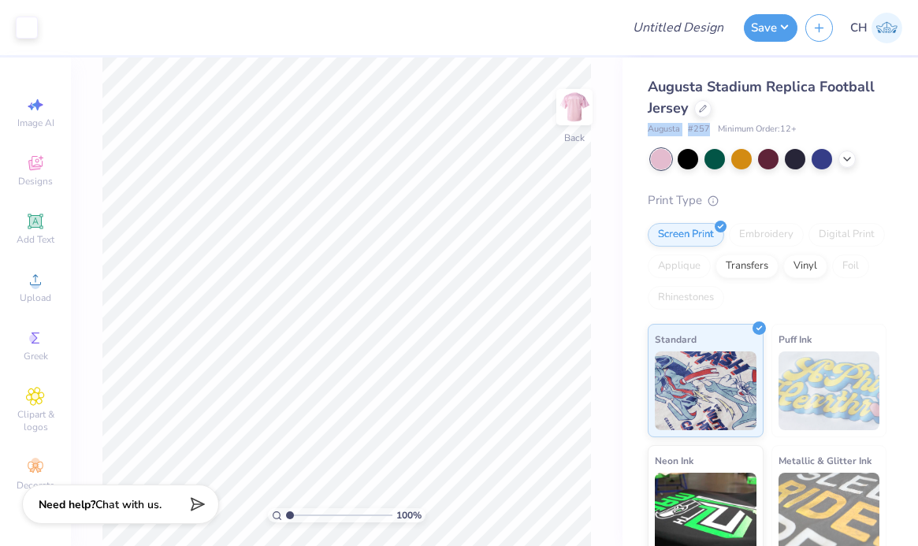
drag, startPoint x: 710, startPoint y: 125, endPoint x: 645, endPoint y: 130, distance: 65.6
click at [645, 130] on div "Augusta Stadium Replica Football Jersey Augusta # 257 Minimum Order: 12 + Print…" at bounding box center [771, 369] width 296 height 623
copy div "Augusta # 257"
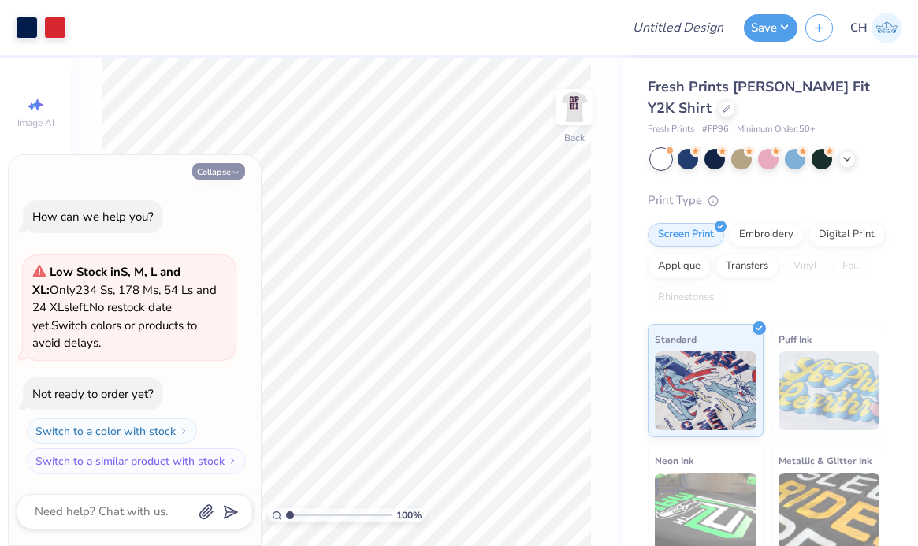
click at [223, 165] on button "Collapse" at bounding box center [218, 171] width 53 height 17
type textarea "x"
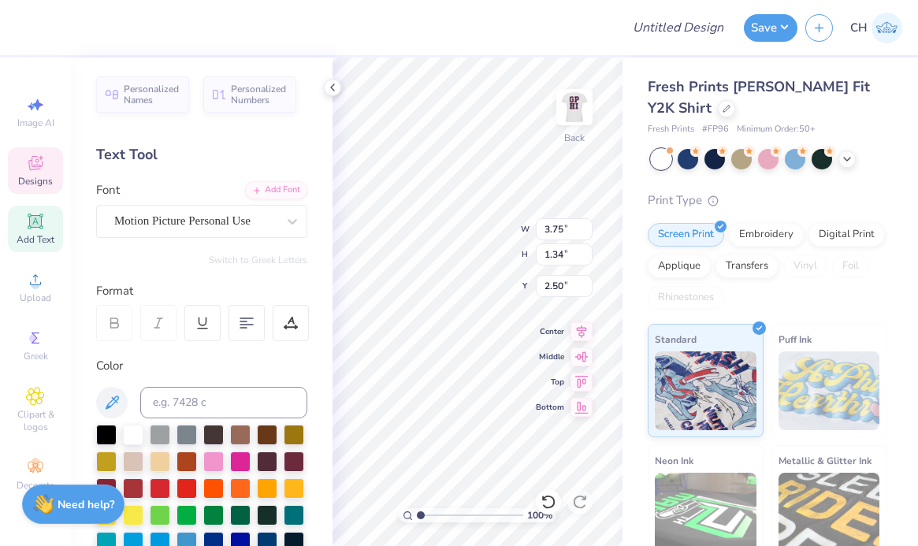
scroll to position [13, 4]
type textarea "Chi Omeya"
type textarea "95"
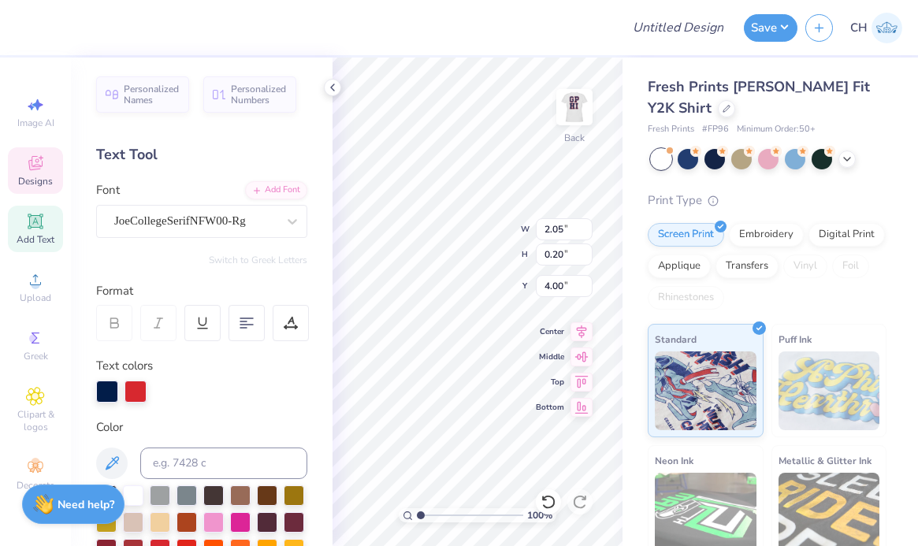
scroll to position [13, 2]
type textarea "2025-2026"
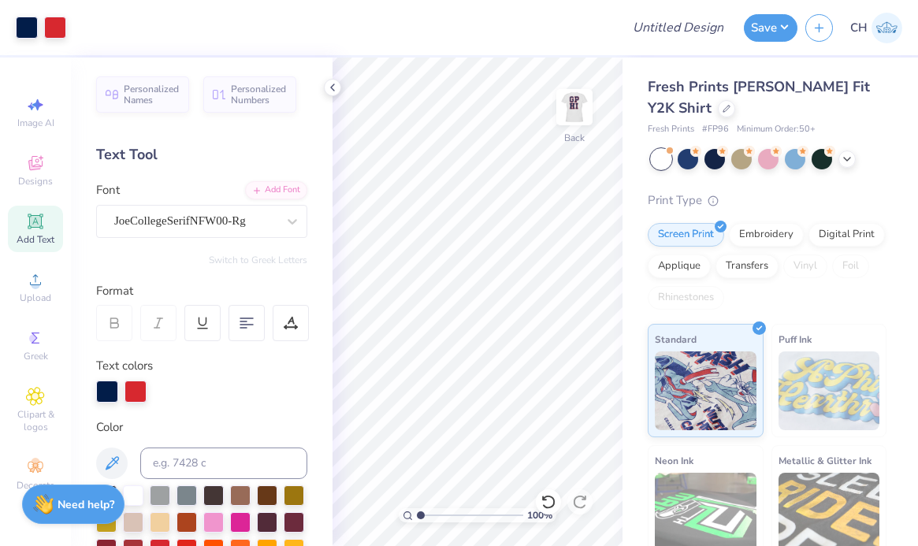
click at [623, 329] on div "Fresh Prints Naomi Slim Fit Y2K Shirt Fresh Prints # FP96 Minimum Order: 50 + P…" at bounding box center [771, 369] width 296 height 623
click at [329, 86] on icon at bounding box center [332, 87] width 13 height 13
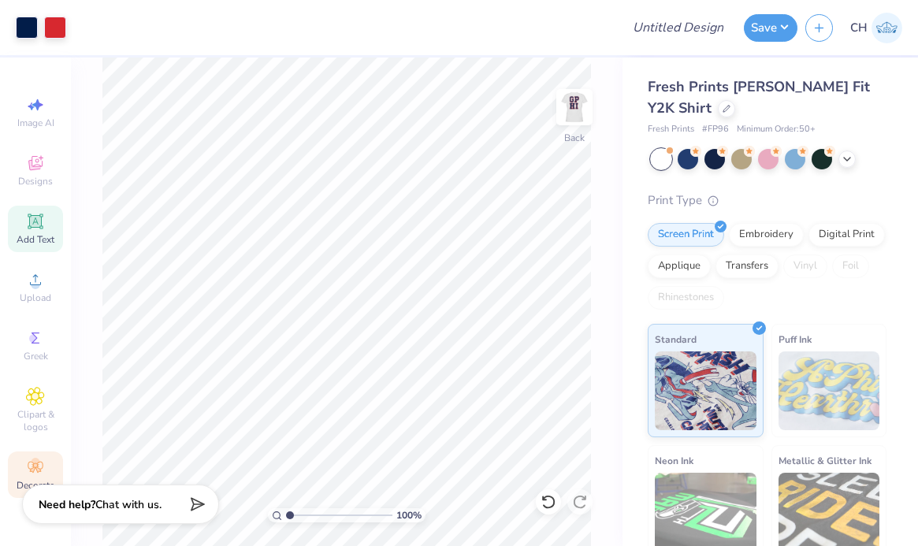
click at [28, 463] on icon at bounding box center [35, 467] width 19 height 19
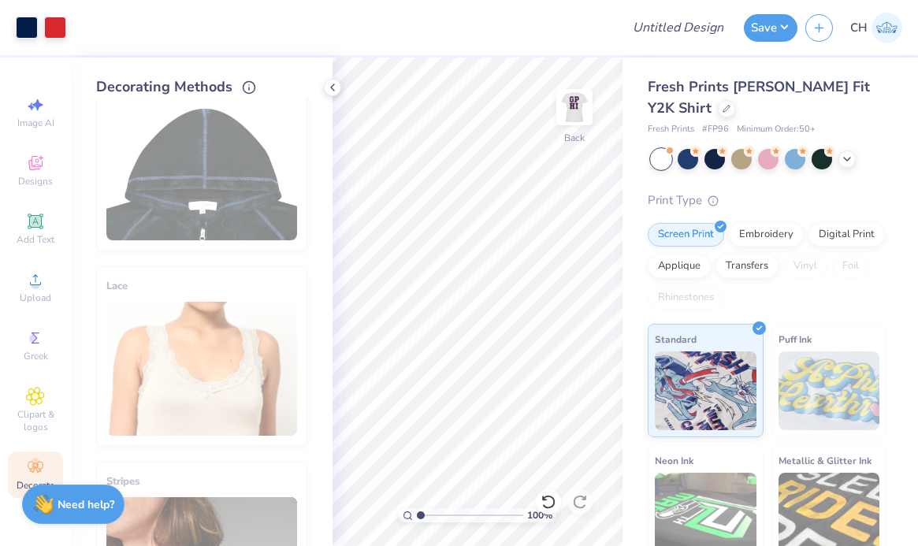
scroll to position [0, 0]
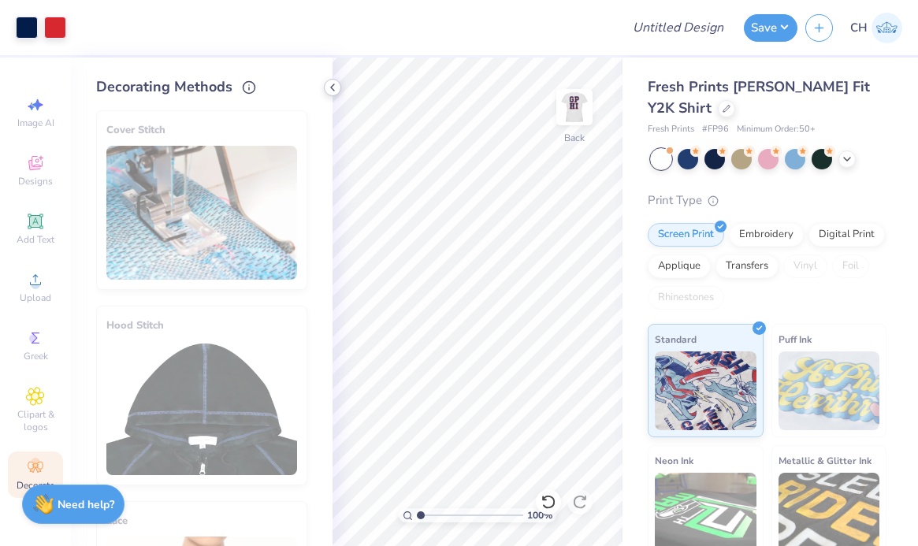
click at [331, 81] on icon at bounding box center [332, 87] width 13 height 13
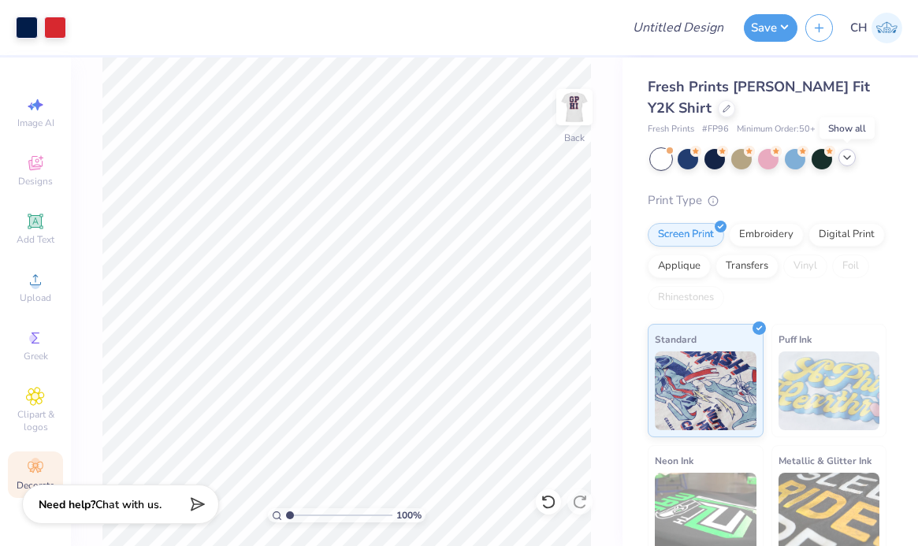
click at [846, 158] on polyline at bounding box center [847, 157] width 6 height 3
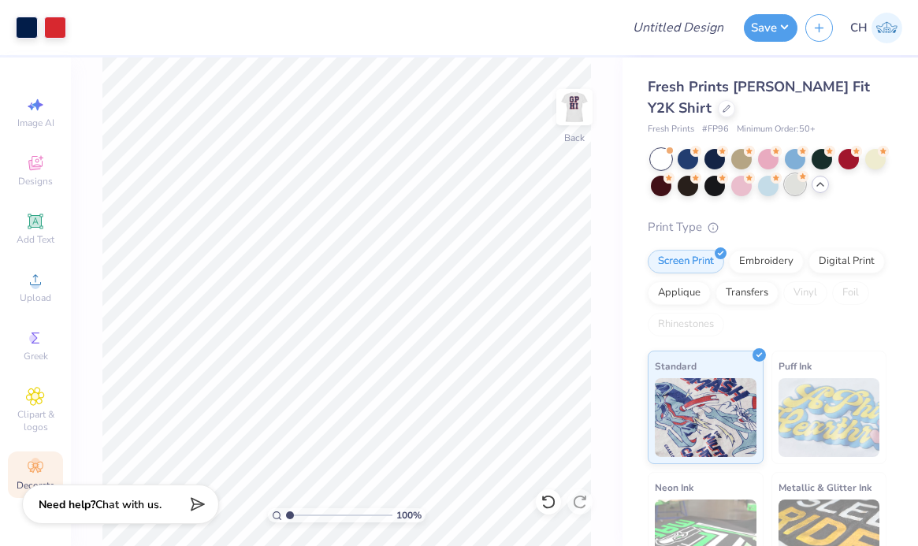
click at [805, 180] on div at bounding box center [795, 184] width 20 height 20
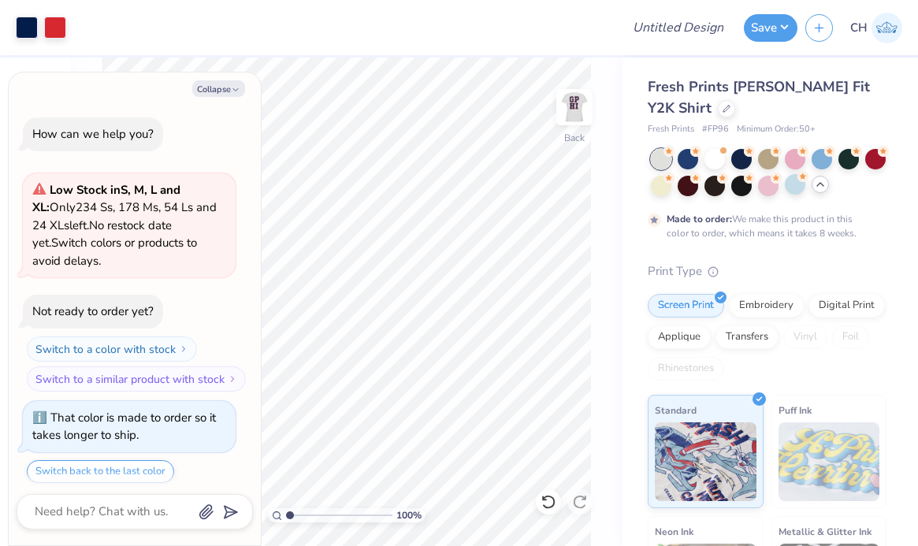
scroll to position [48, 0]
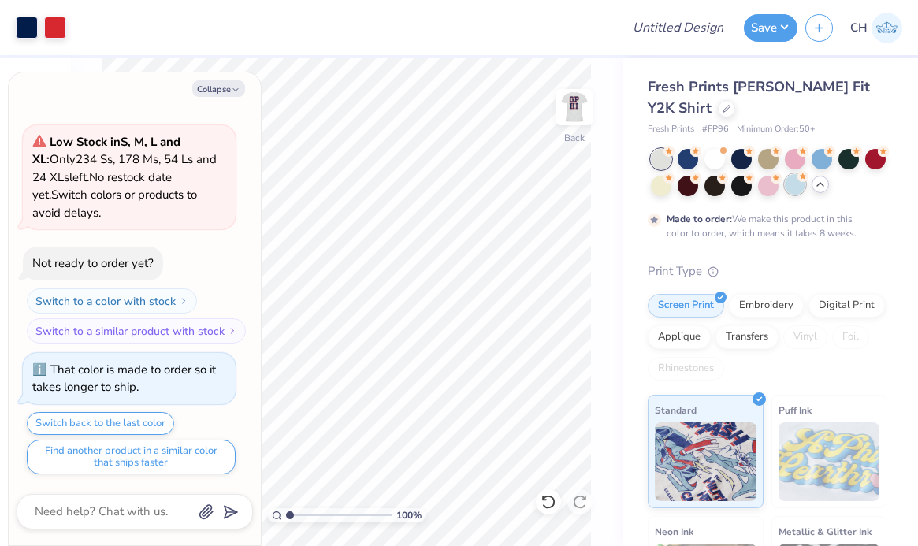
click at [805, 185] on div at bounding box center [795, 184] width 20 height 20
click at [823, 162] on div at bounding box center [822, 157] width 20 height 20
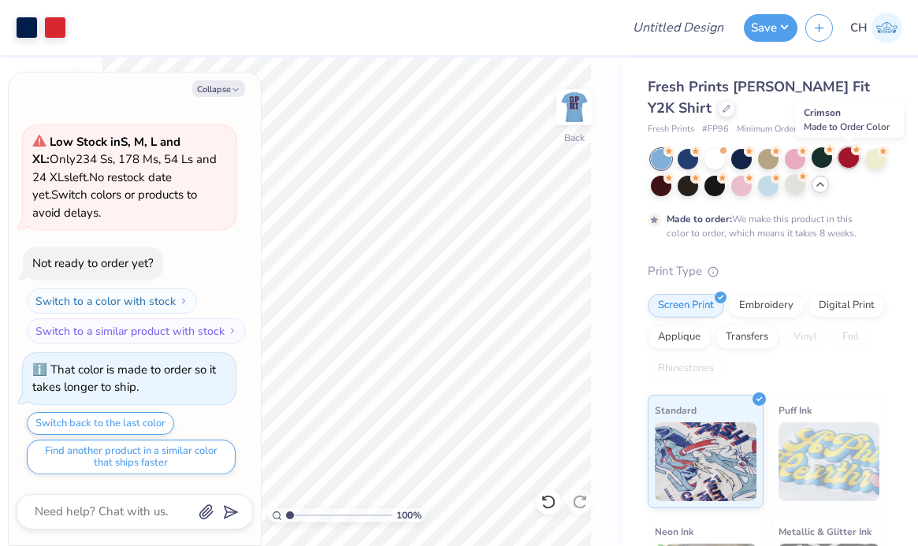
click at [849, 155] on div at bounding box center [848, 157] width 20 height 20
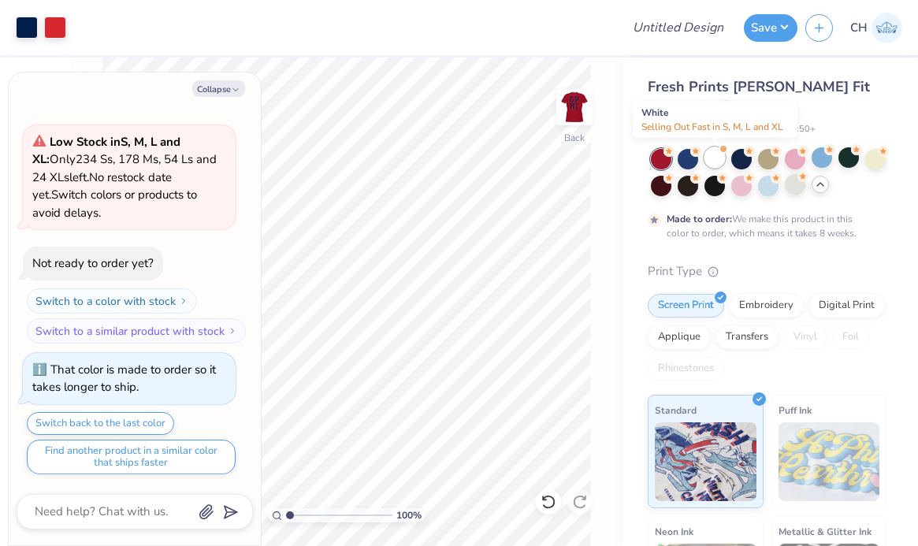
click at [714, 160] on div at bounding box center [715, 157] width 20 height 20
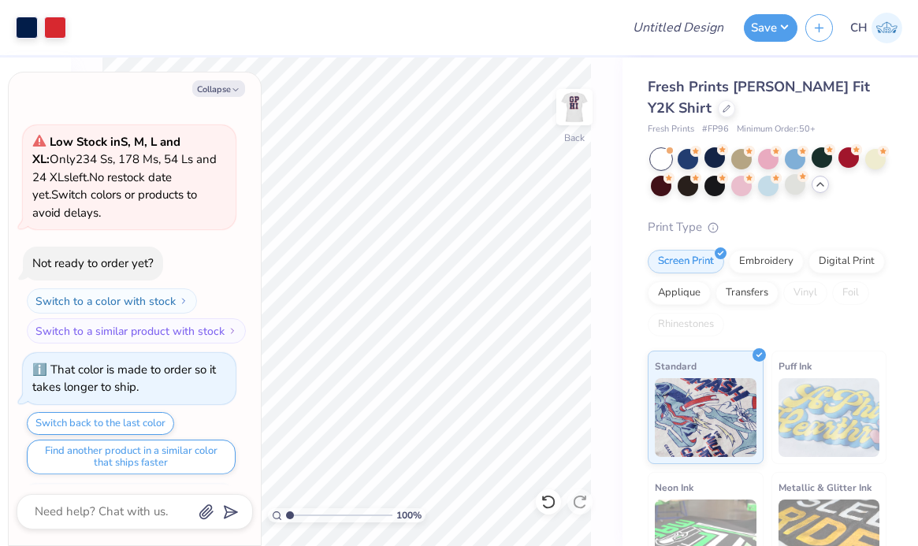
scroll to position [367, 0]
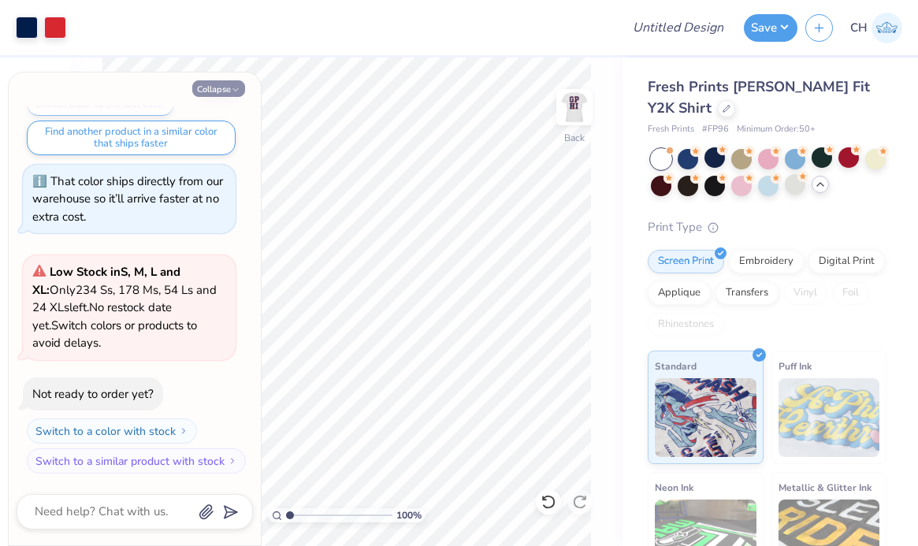
click at [233, 87] on icon "button" at bounding box center [235, 89] width 9 height 9
type textarea "x"
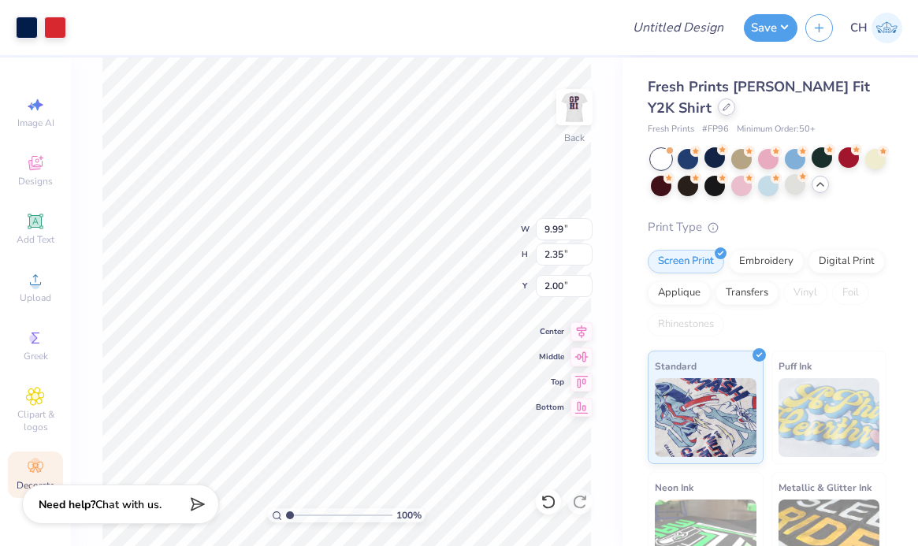
click at [723, 104] on icon at bounding box center [727, 107] width 8 height 8
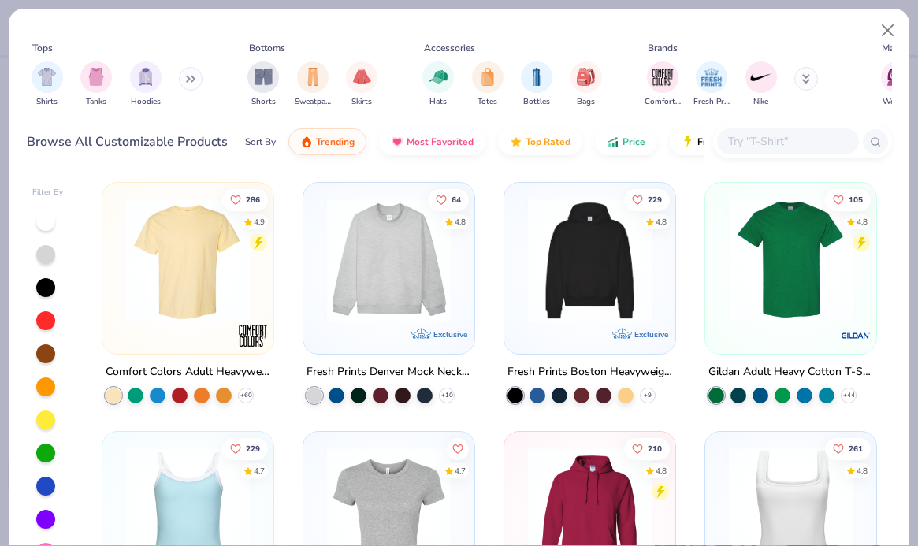
click at [742, 145] on input "text" at bounding box center [787, 141] width 121 height 18
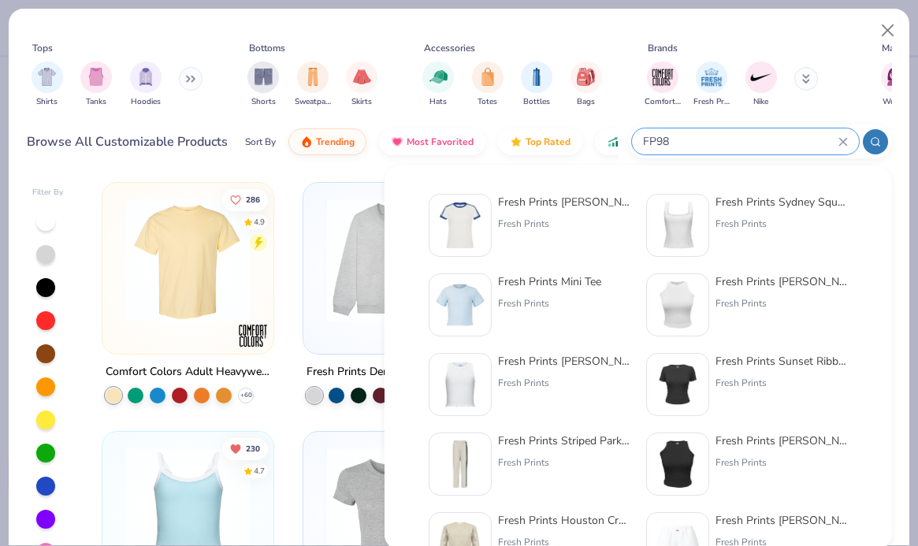
type input "FP98"
click at [530, 239] on div "Fresh Prints Simone Slim Fit Ringer Shirt with Stripes Fresh Prints" at bounding box center [564, 225] width 132 height 63
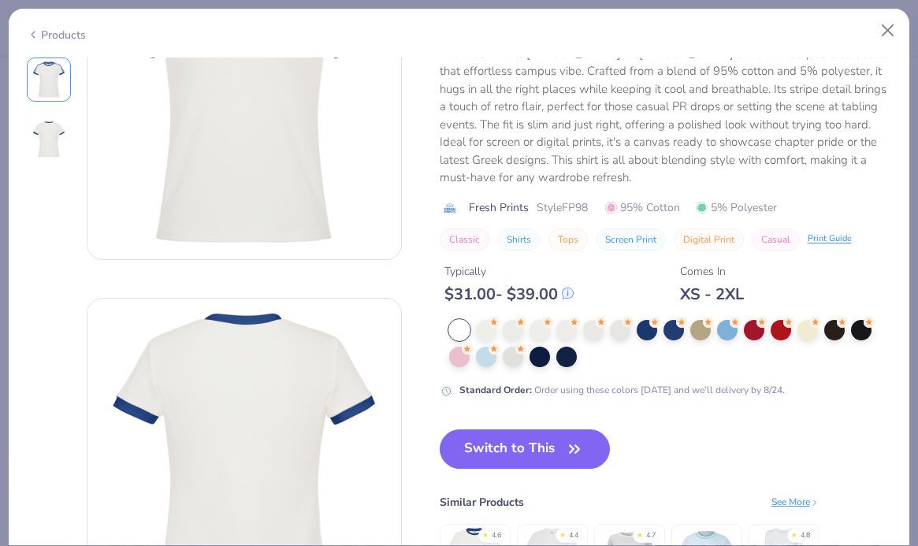
scroll to position [233, 0]
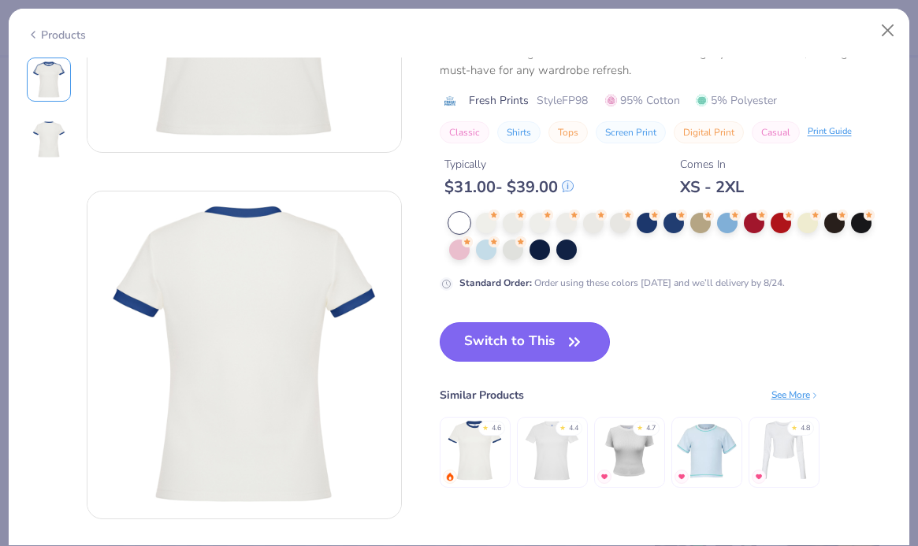
click at [544, 339] on button "Switch to This" at bounding box center [525, 341] width 171 height 39
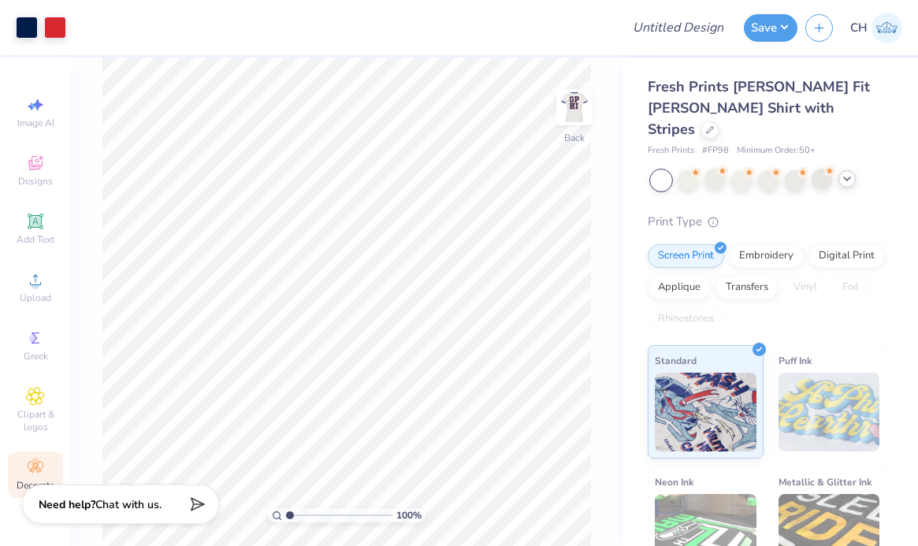
click at [839, 170] on div at bounding box center [846, 178] width 17 height 17
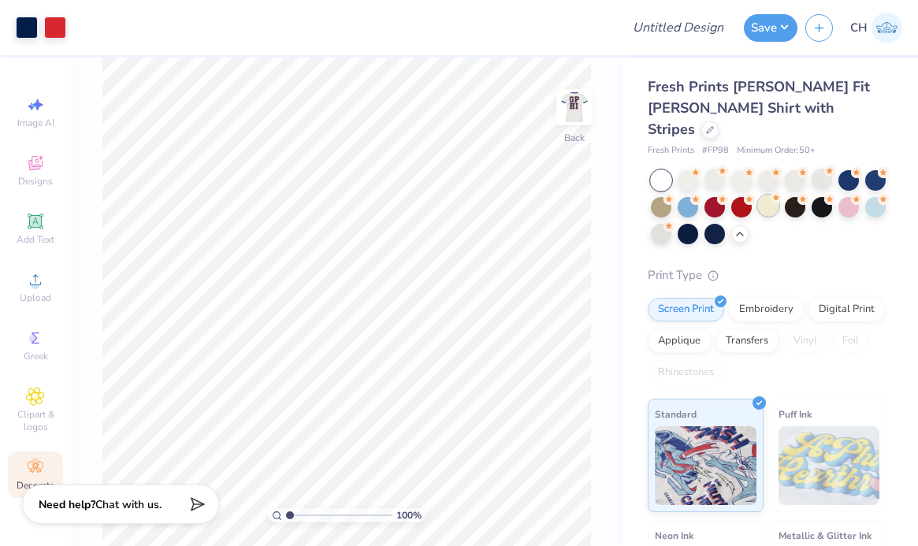
click at [779, 195] on div at bounding box center [768, 205] width 20 height 20
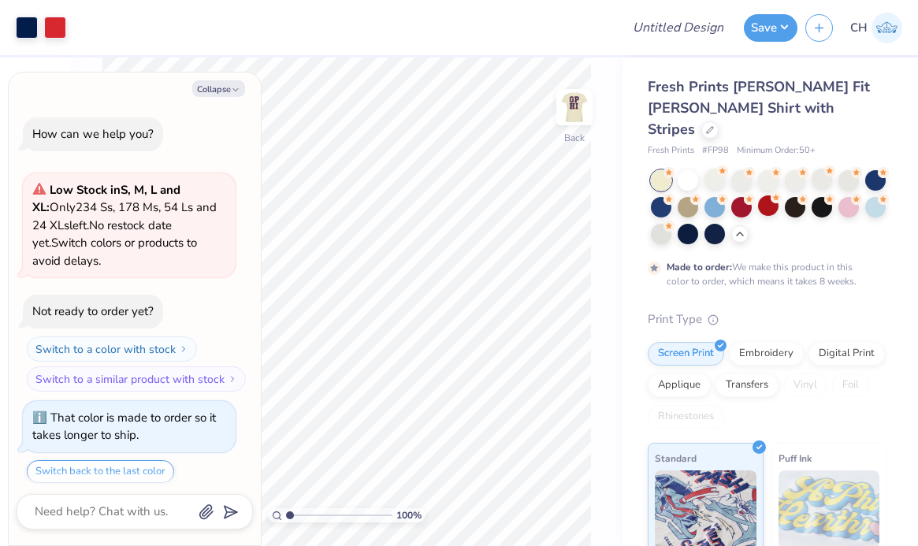
scroll to position [498, 0]
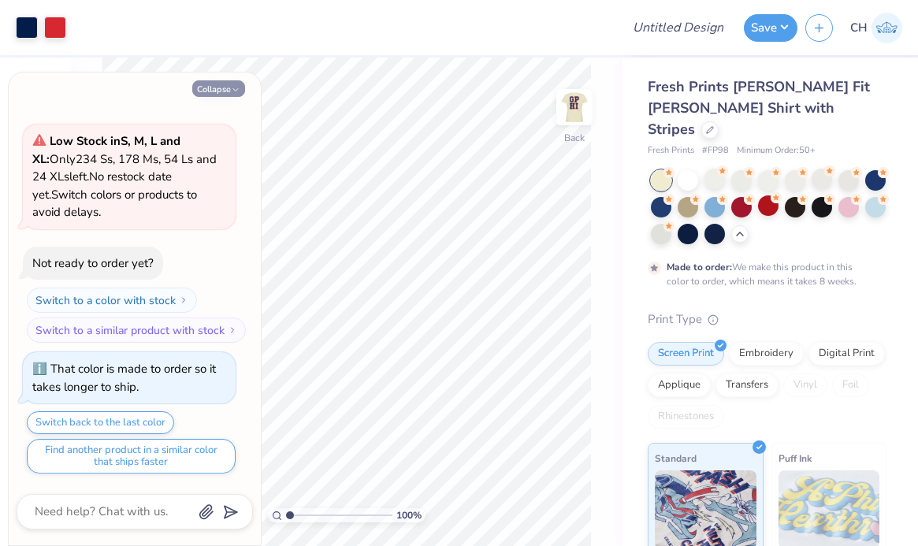
click at [232, 87] on icon "button" at bounding box center [235, 89] width 9 height 9
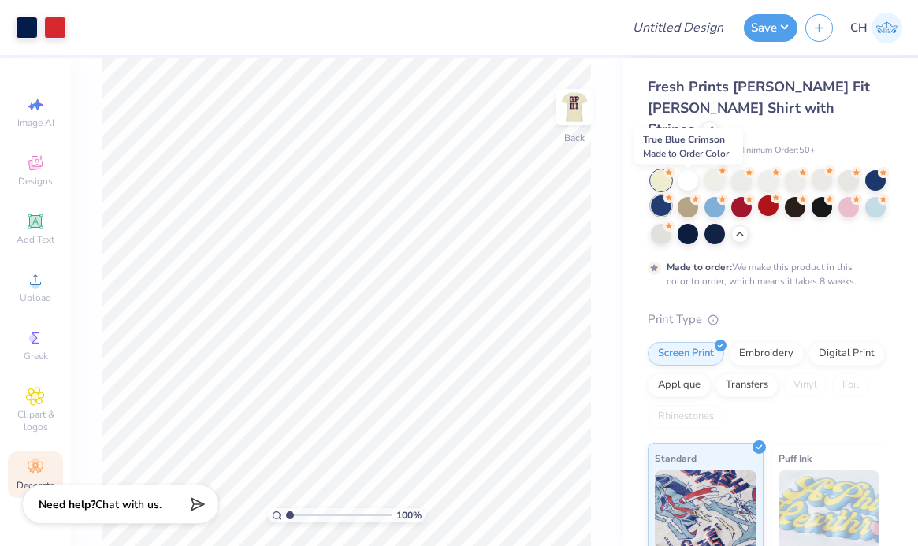
click at [671, 195] on div at bounding box center [661, 205] width 20 height 20
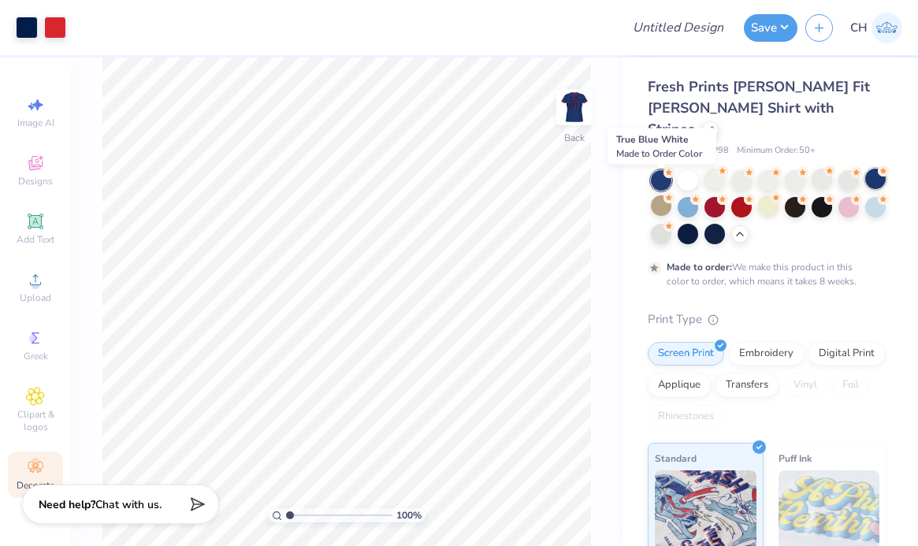
click at [865, 185] on div at bounding box center [875, 179] width 20 height 20
click at [687, 169] on div at bounding box center [688, 179] width 20 height 20
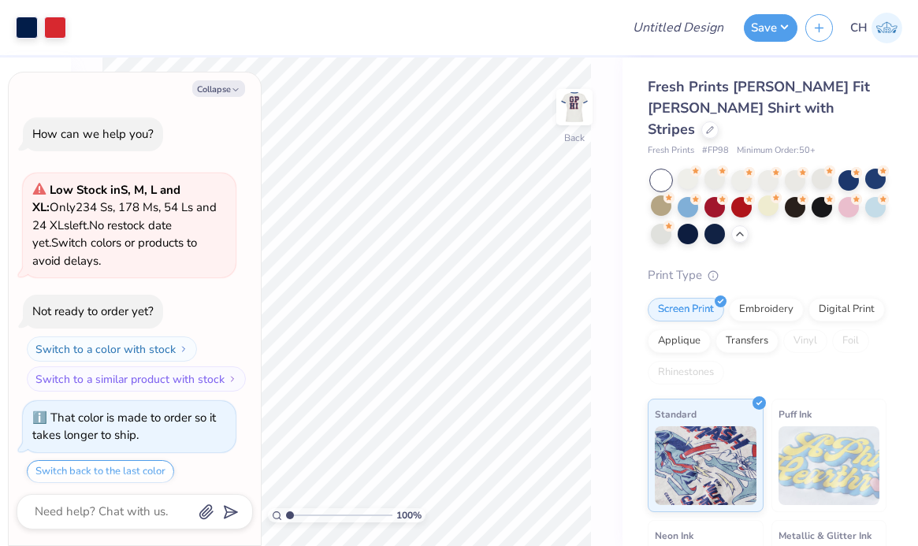
scroll to position [576, 0]
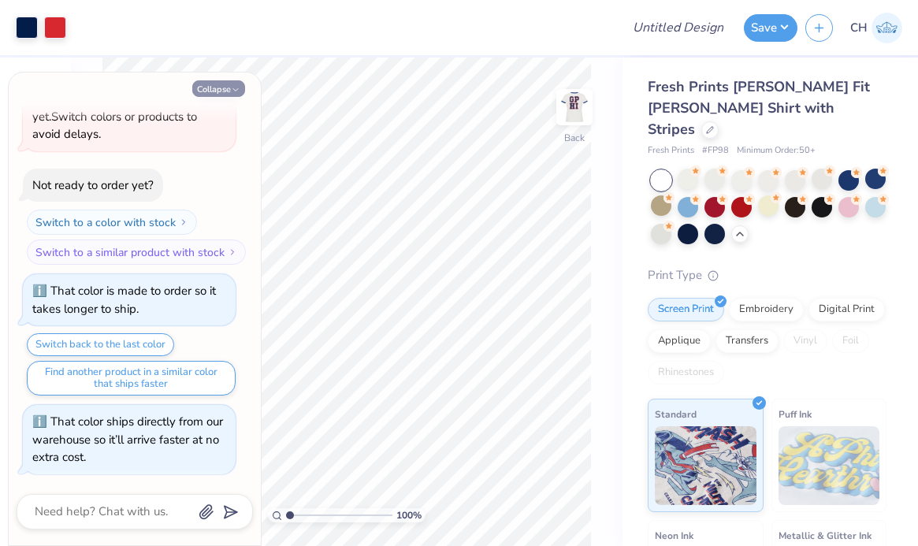
click at [231, 87] on icon "button" at bounding box center [235, 89] width 9 height 9
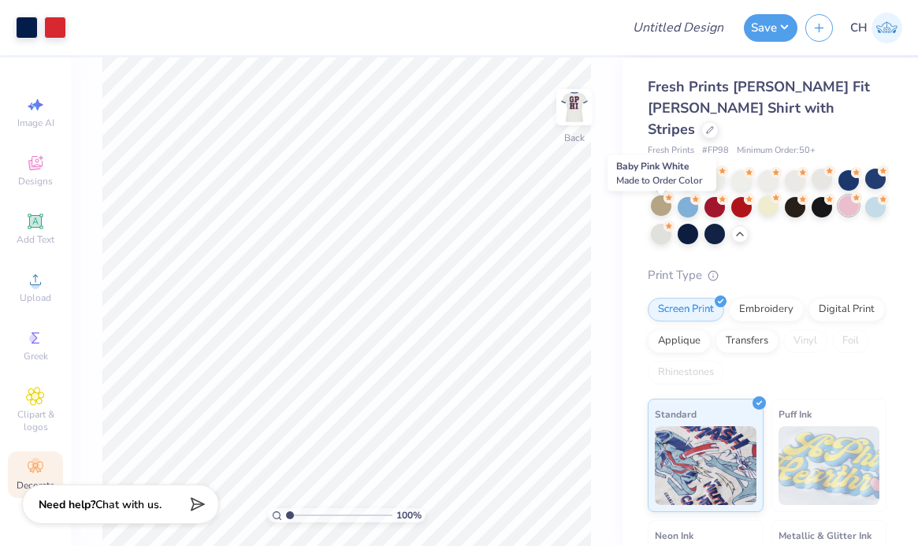
click at [838, 214] on div at bounding box center [848, 205] width 20 height 20
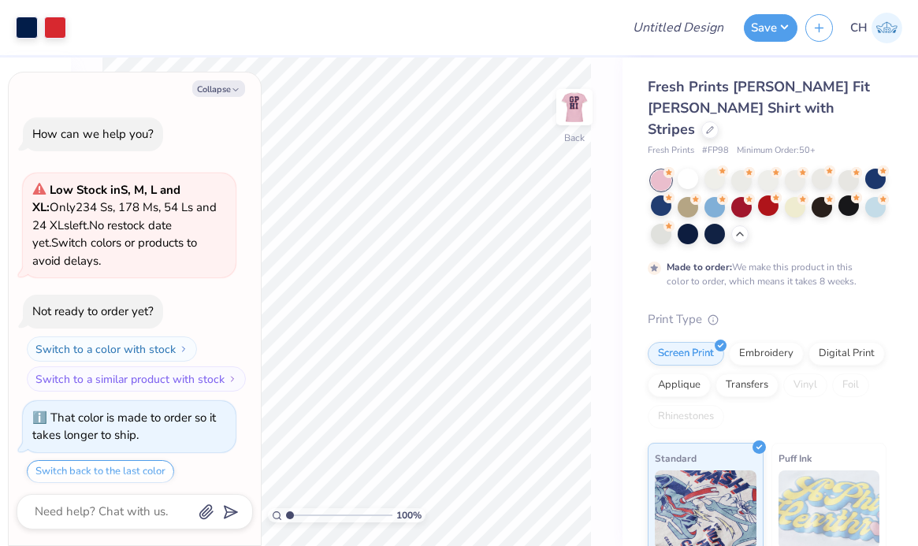
scroll to position [707, 0]
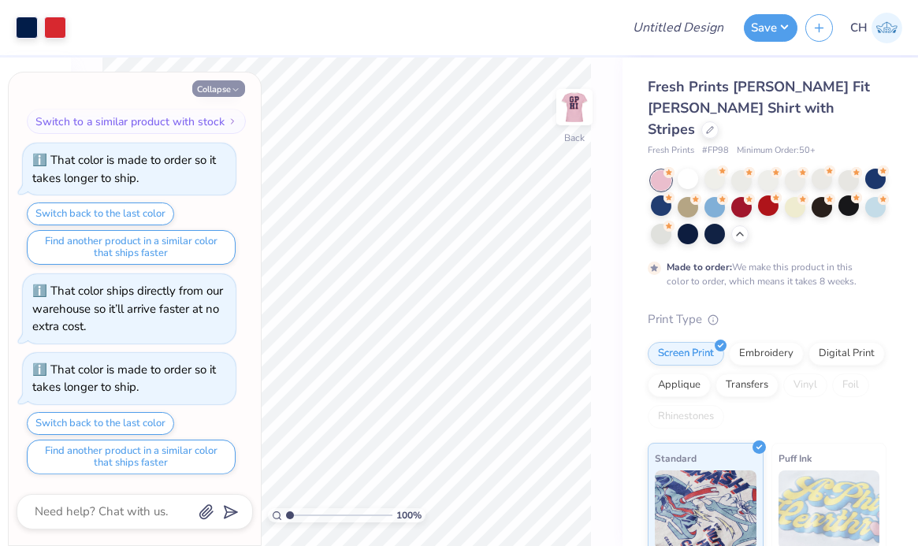
click at [225, 84] on button "Collapse" at bounding box center [218, 88] width 53 height 17
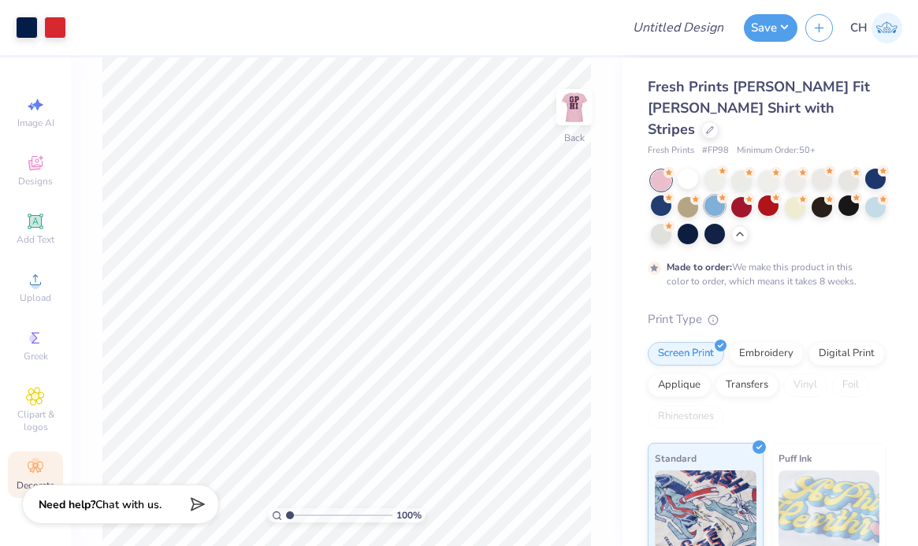
click at [725, 195] on div at bounding box center [715, 205] width 20 height 20
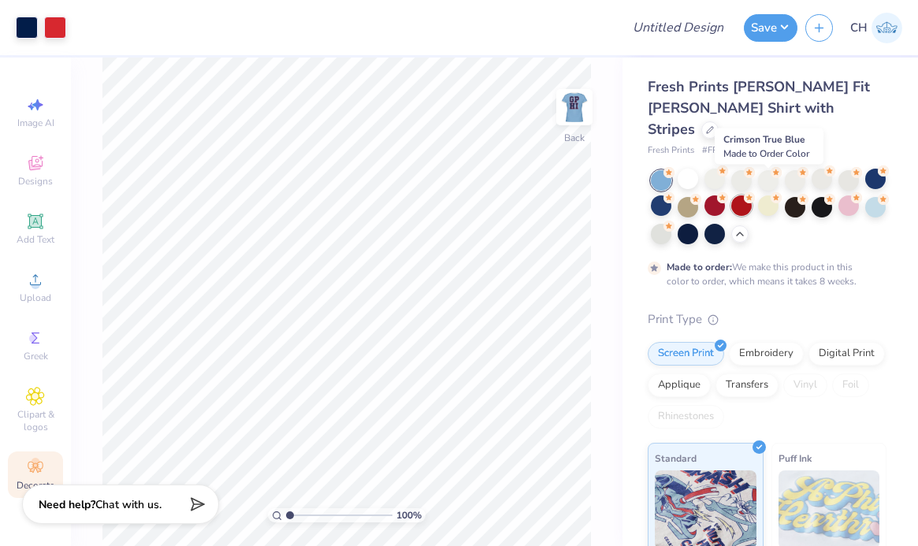
click at [752, 195] on div at bounding box center [741, 205] width 20 height 20
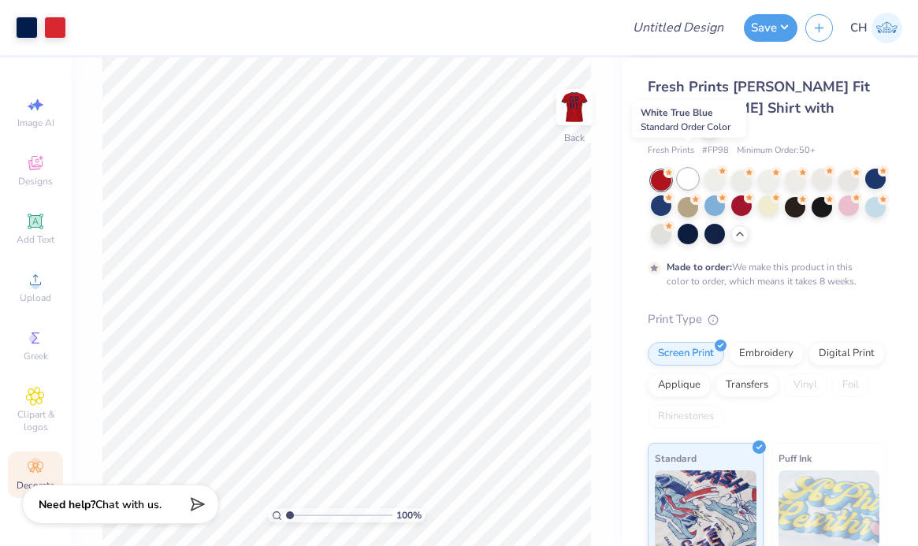
click at [691, 169] on div at bounding box center [688, 179] width 20 height 20
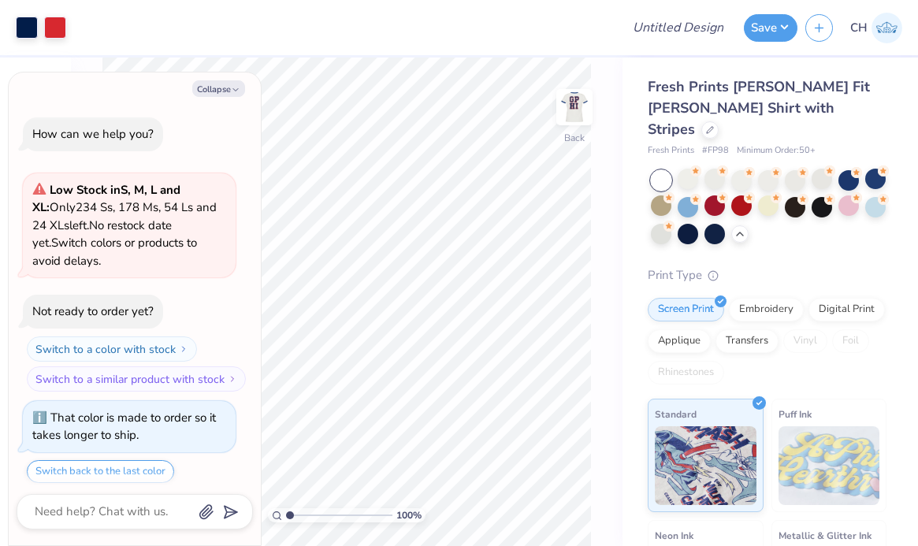
scroll to position [786, 0]
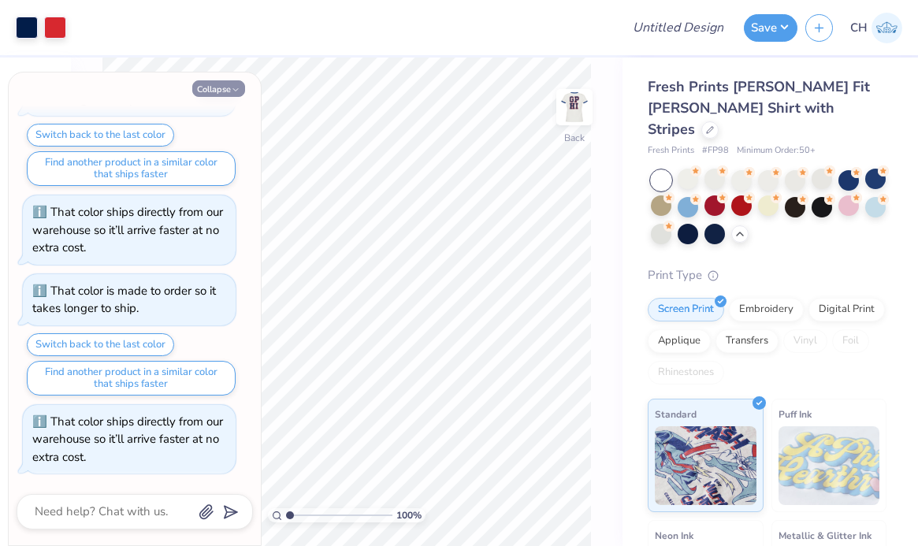
click at [208, 91] on button "Collapse" at bounding box center [218, 88] width 53 height 17
type textarea "x"
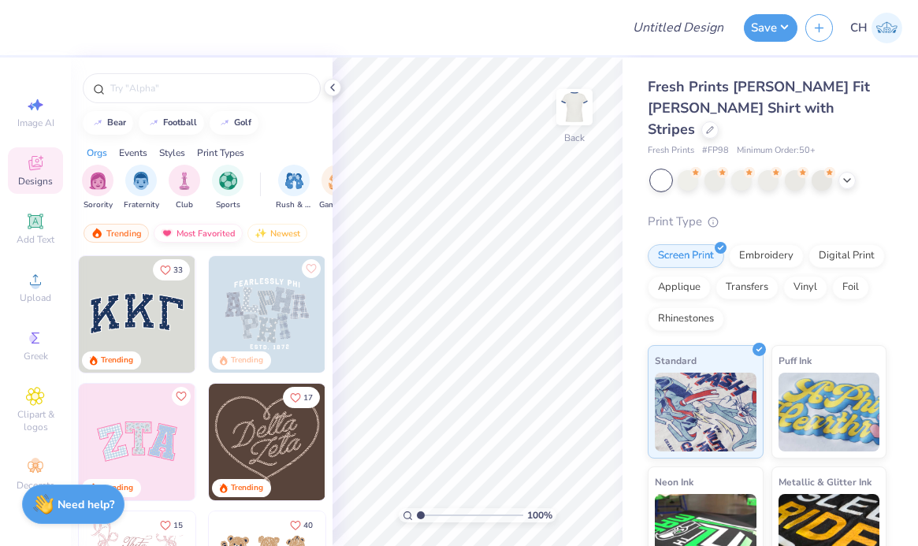
click at [188, 229] on div "Most Favorited" at bounding box center [198, 233] width 89 height 19
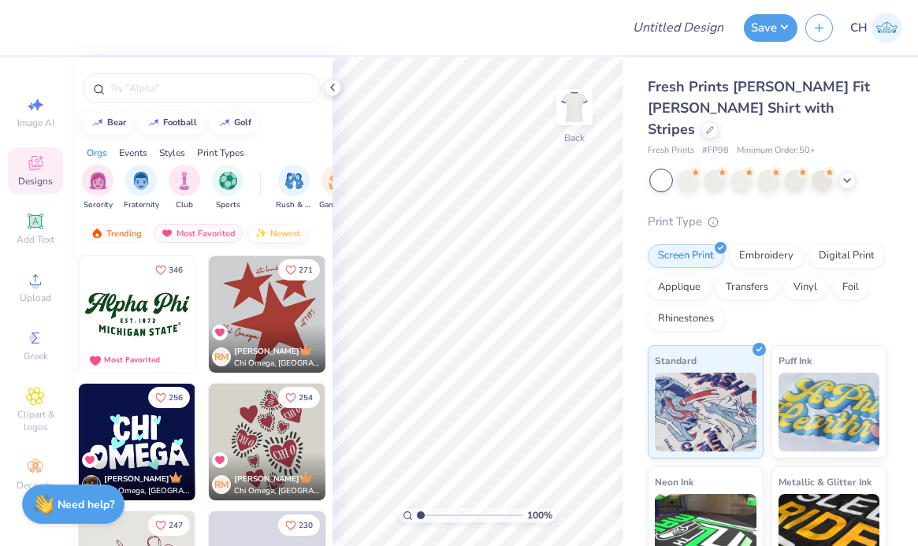
click at [283, 232] on div "Newest" at bounding box center [277, 233] width 60 height 19
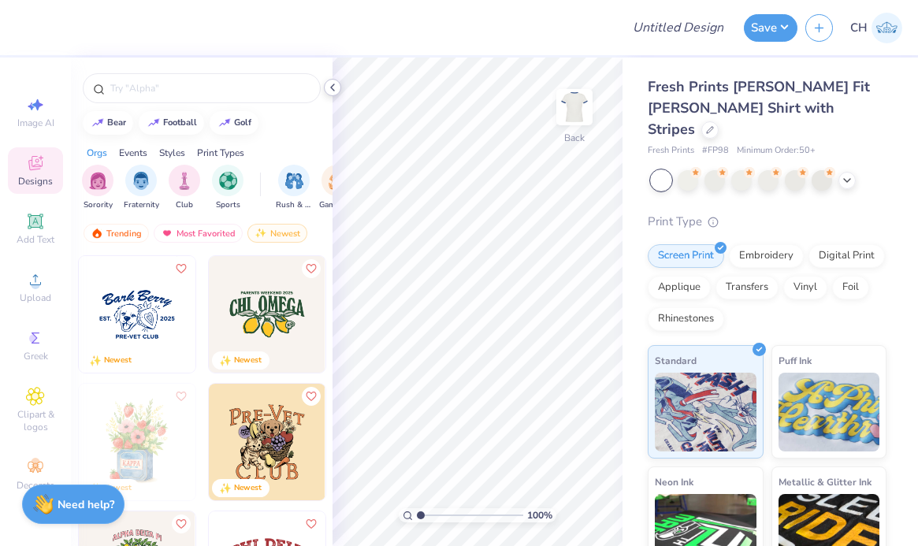
click at [335, 94] on div at bounding box center [332, 87] width 17 height 17
